Goal: Find specific page/section: Find specific page/section

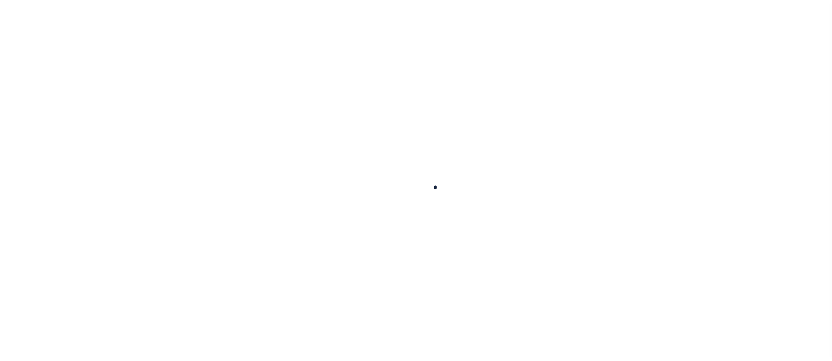
scroll to position [26, 0]
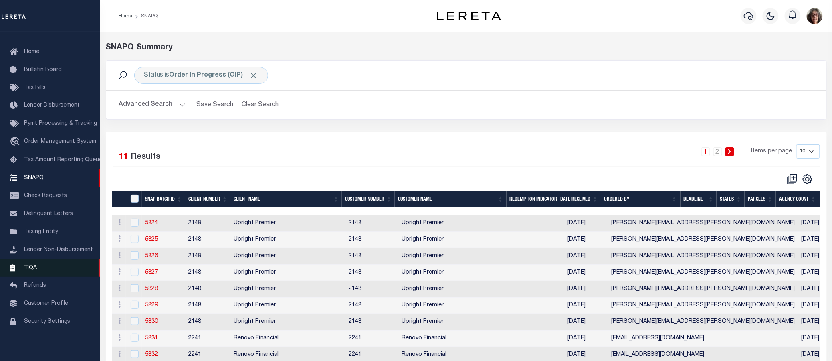
click at [28, 269] on span "TIQA" at bounding box center [30, 268] width 13 height 6
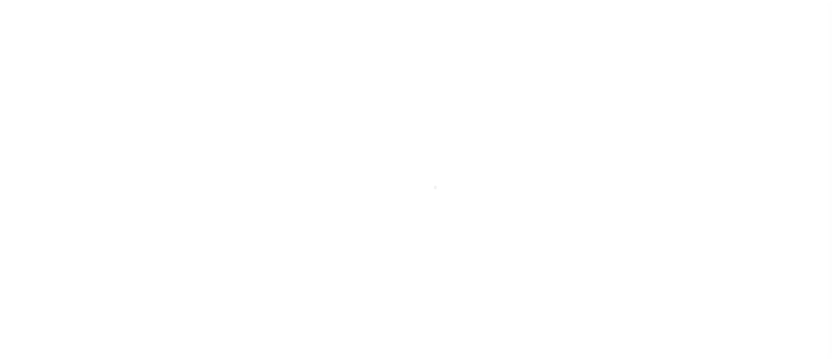
scroll to position [26, 0]
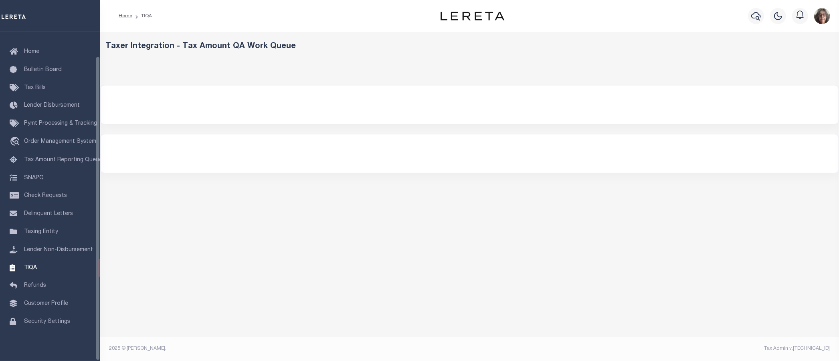
select select "200"
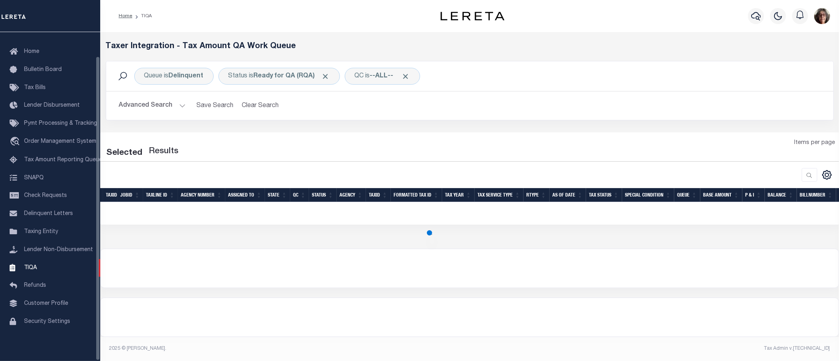
select select "200"
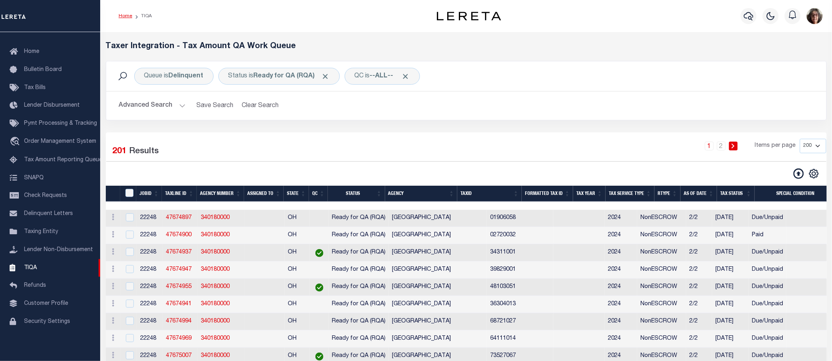
click at [127, 15] on link "Home" at bounding box center [126, 16] width 14 height 5
